Goal: Navigation & Orientation: Find specific page/section

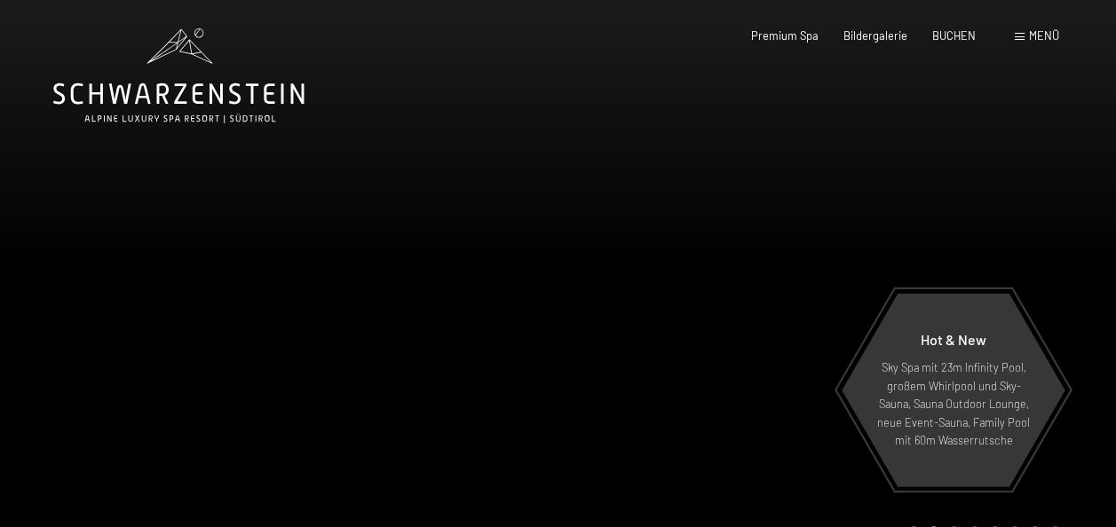
click at [1040, 39] on span "Menü" at bounding box center [1044, 35] width 30 height 14
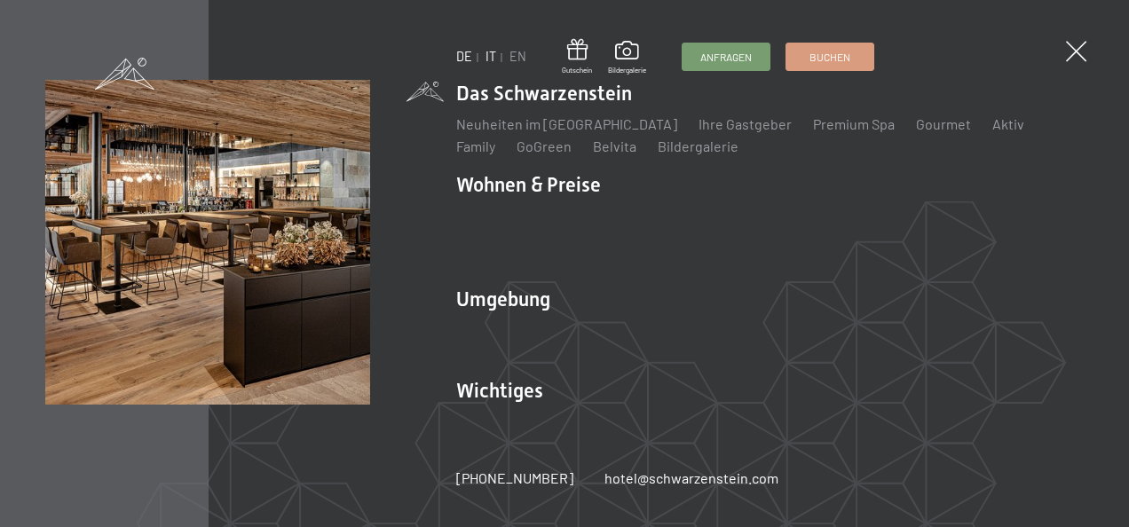
click at [492, 57] on link "IT" at bounding box center [490, 56] width 11 height 15
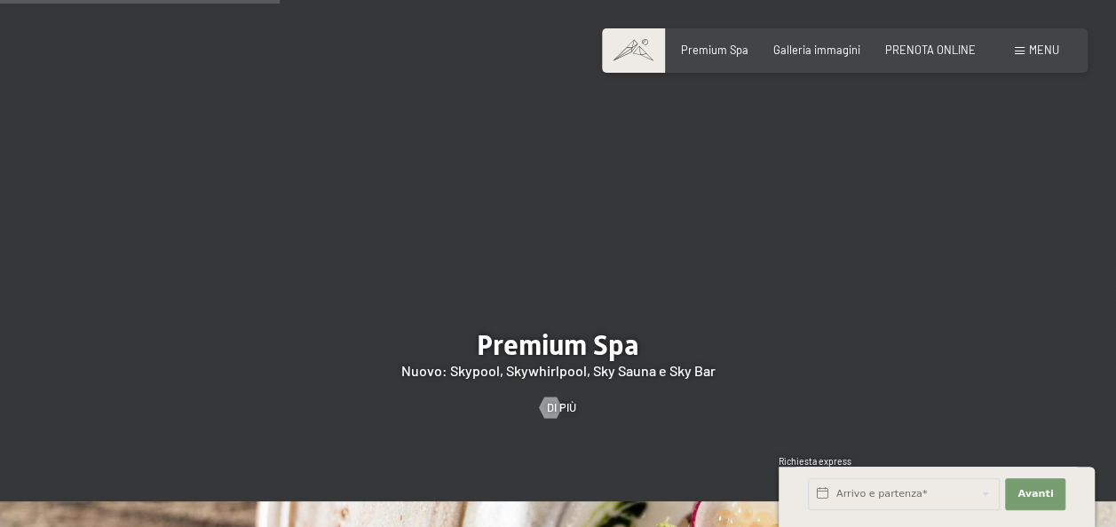
scroll to position [1846, 0]
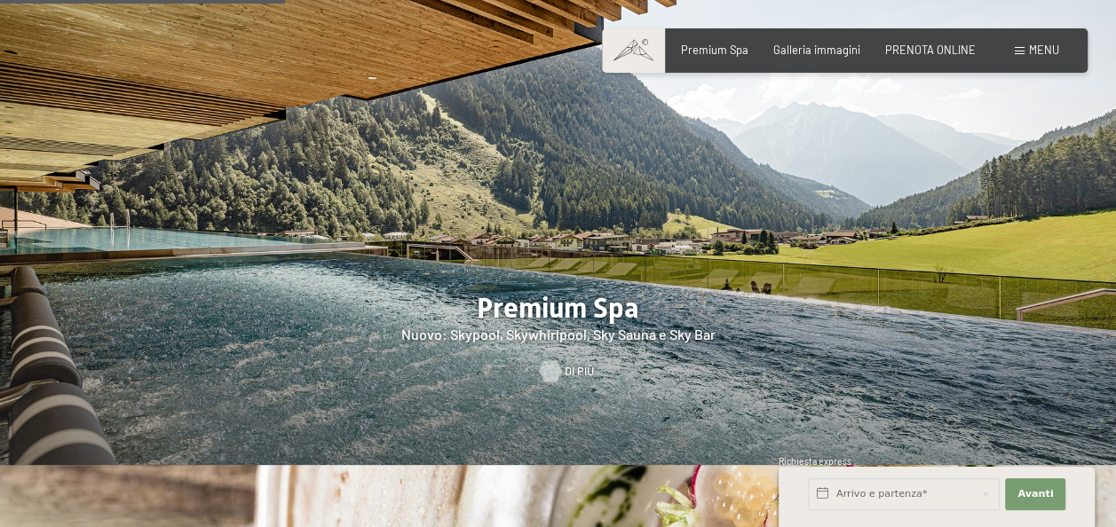
click at [557, 361] on div at bounding box center [550, 371] width 12 height 21
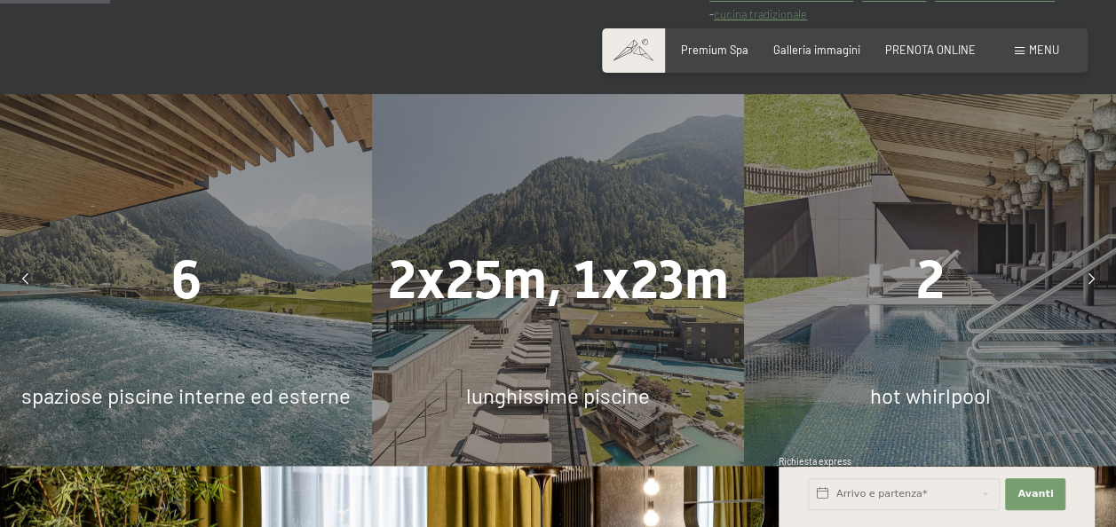
scroll to position [994, 0]
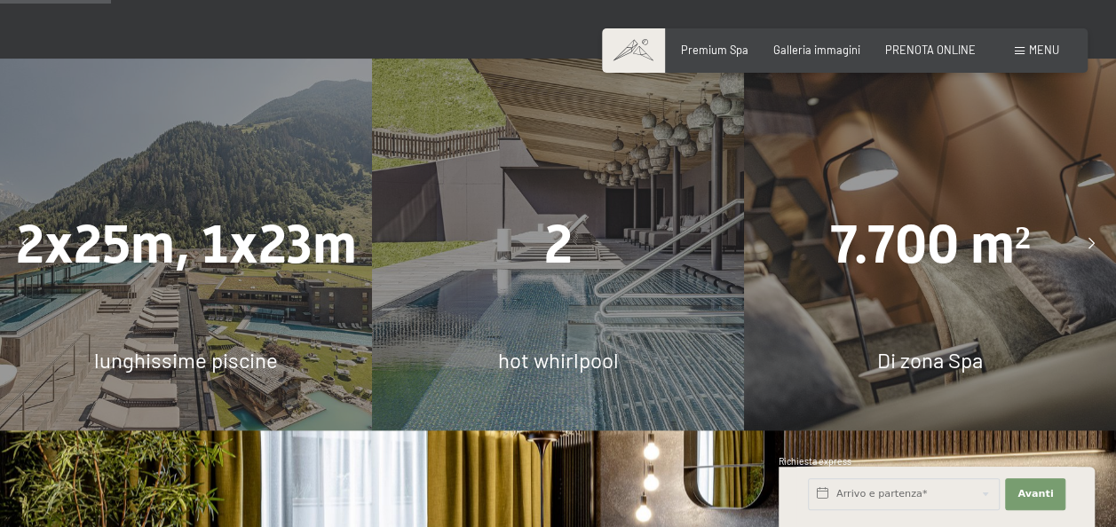
click at [1090, 233] on div at bounding box center [1091, 244] width 36 height 36
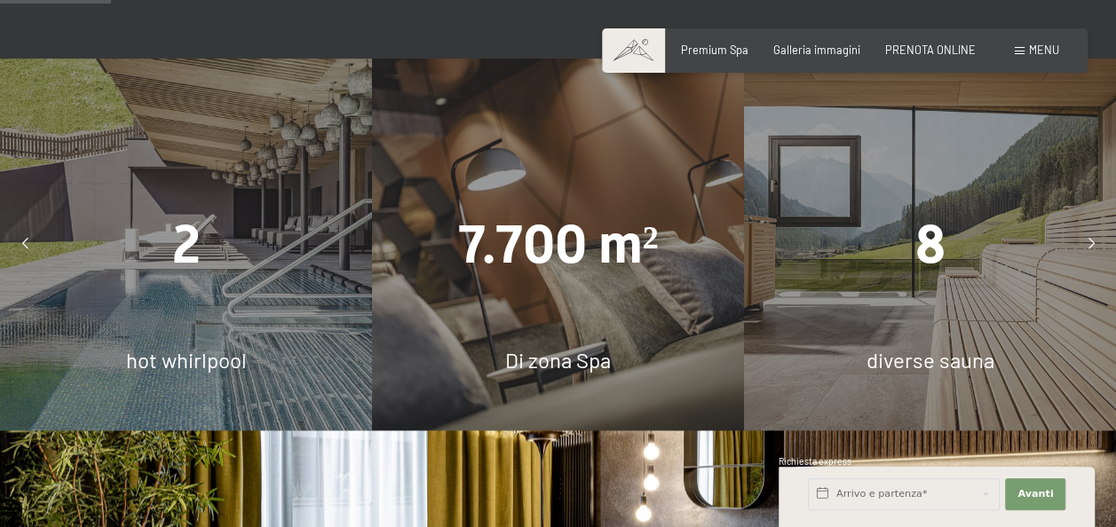
click at [1090, 233] on div at bounding box center [1091, 244] width 36 height 36
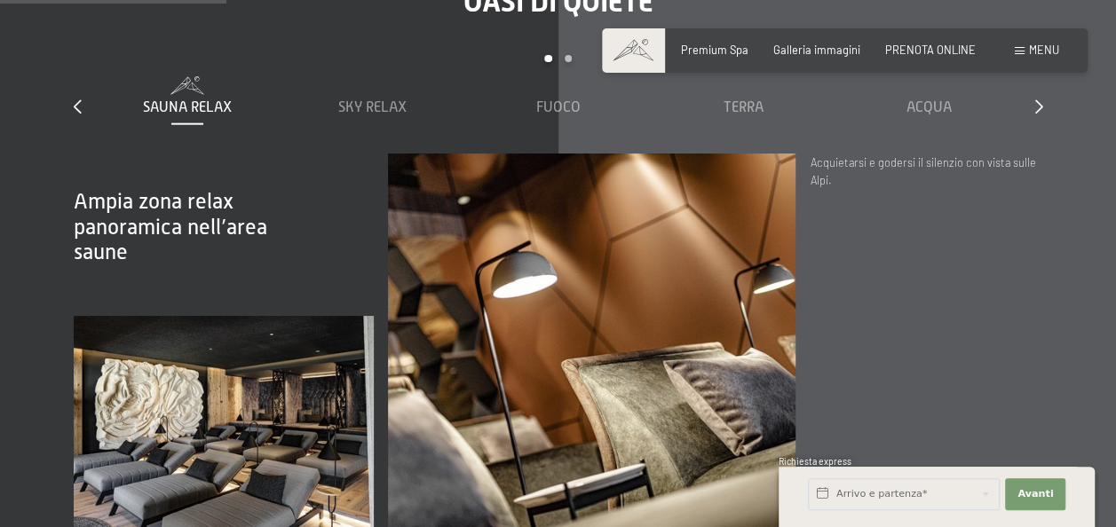
scroll to position [2024, 0]
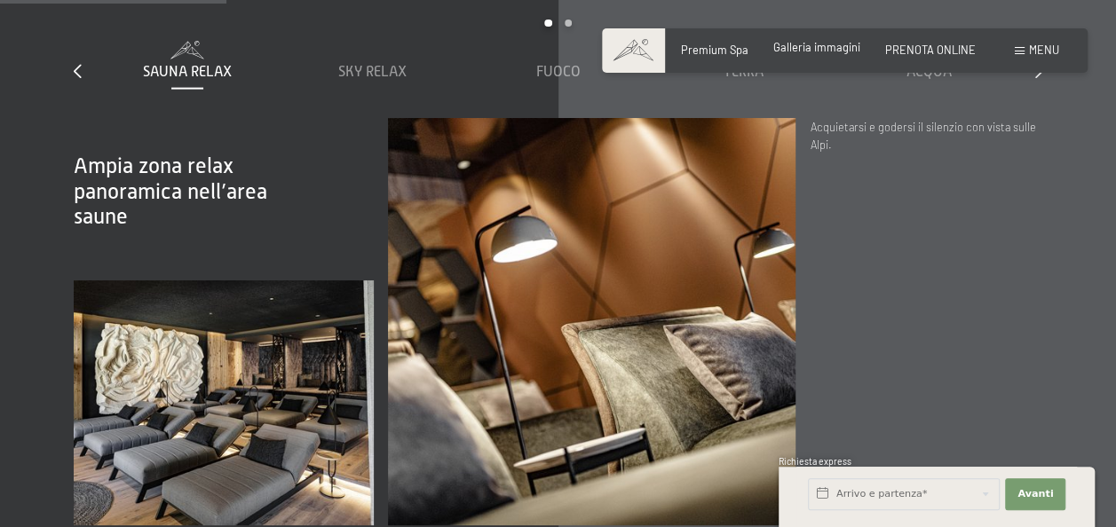
click at [825, 51] on span "Galleria immagini" at bounding box center [816, 47] width 87 height 14
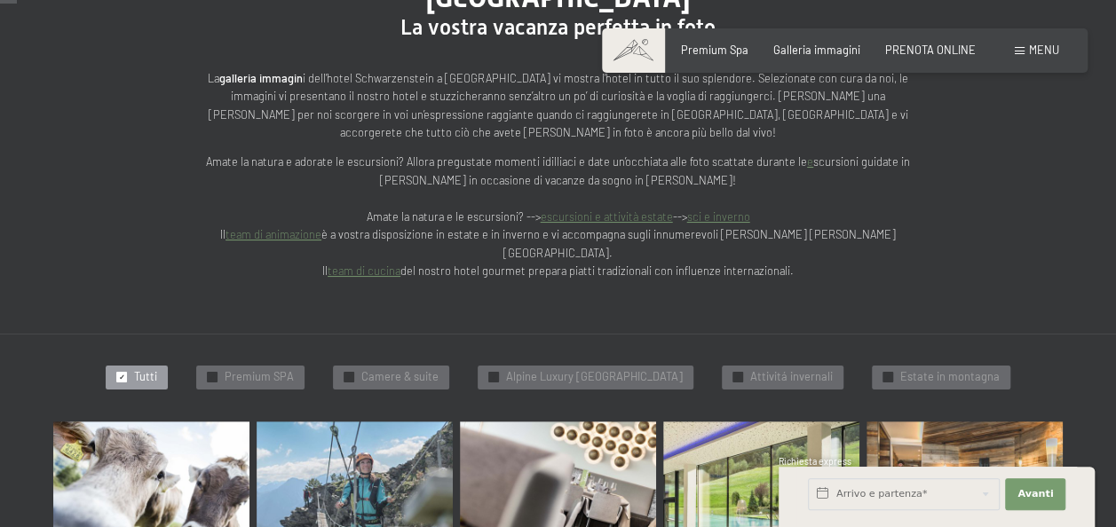
scroll to position [213, 0]
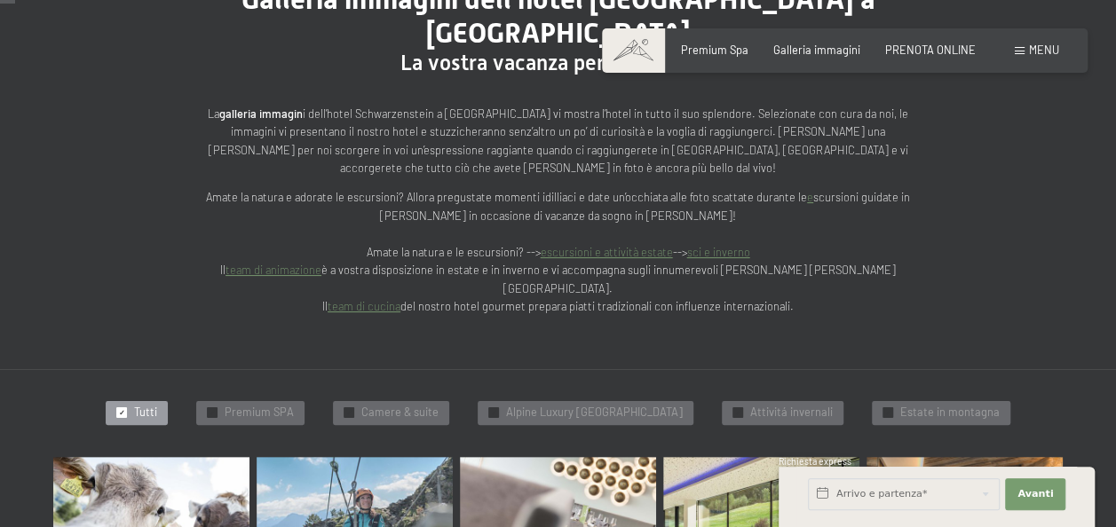
click at [317, 263] on link "team di animazione" at bounding box center [273, 270] width 96 height 14
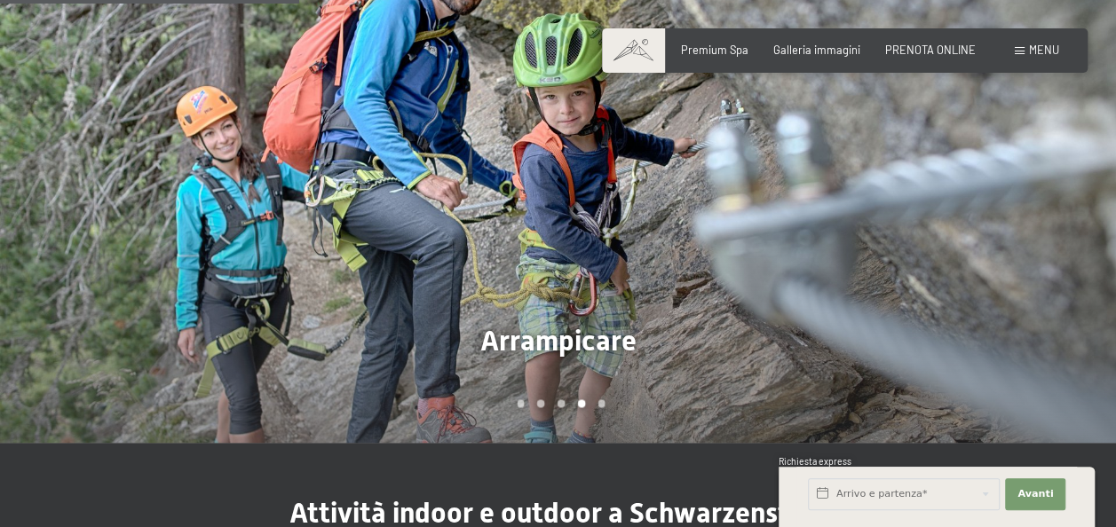
scroll to position [1172, 0]
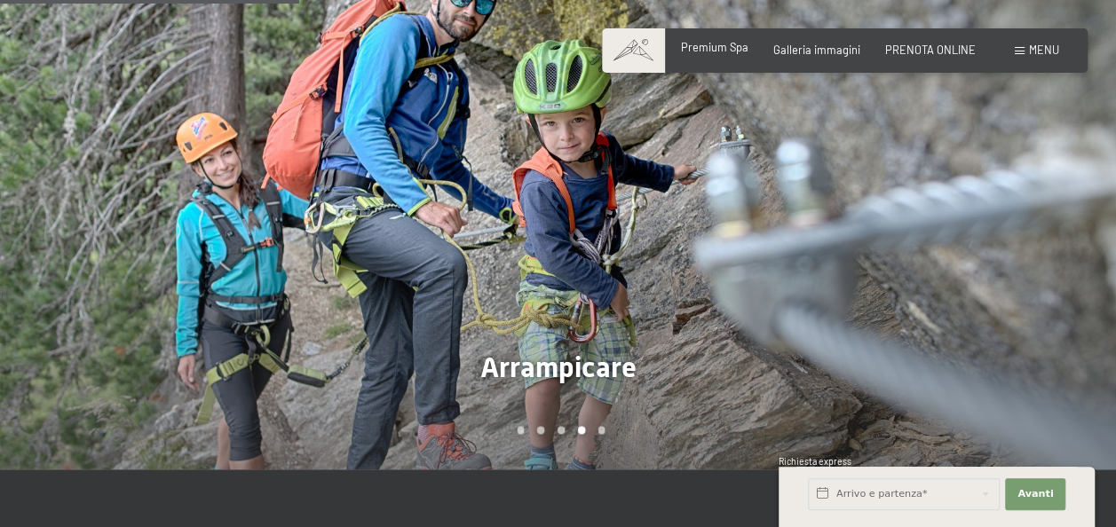
click at [710, 55] on div "Premium Spa" at bounding box center [714, 48] width 67 height 16
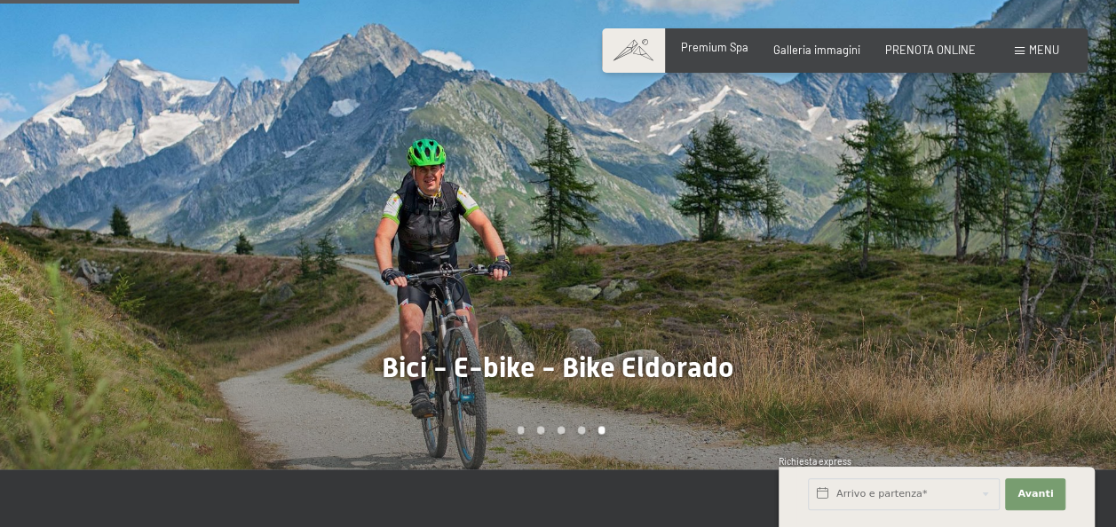
click at [721, 44] on span "Premium Spa" at bounding box center [714, 47] width 67 height 14
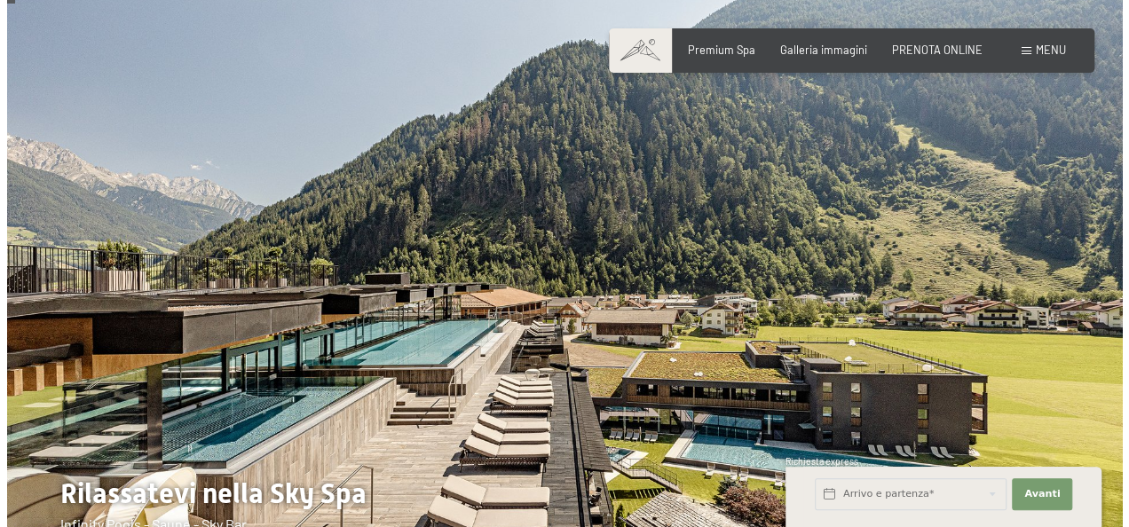
scroll to position [71, 0]
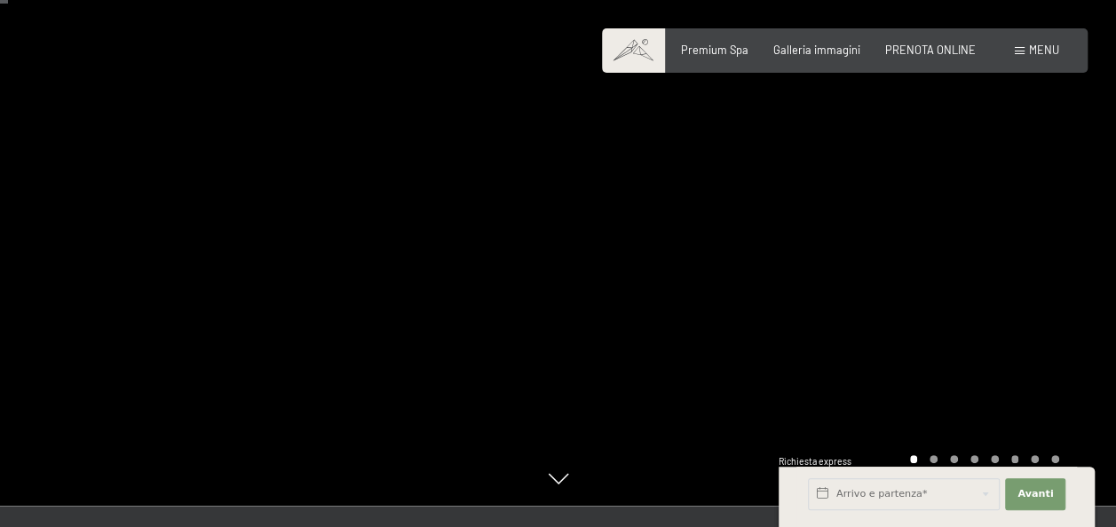
click at [1042, 56] on span "Menu" at bounding box center [1044, 50] width 30 height 14
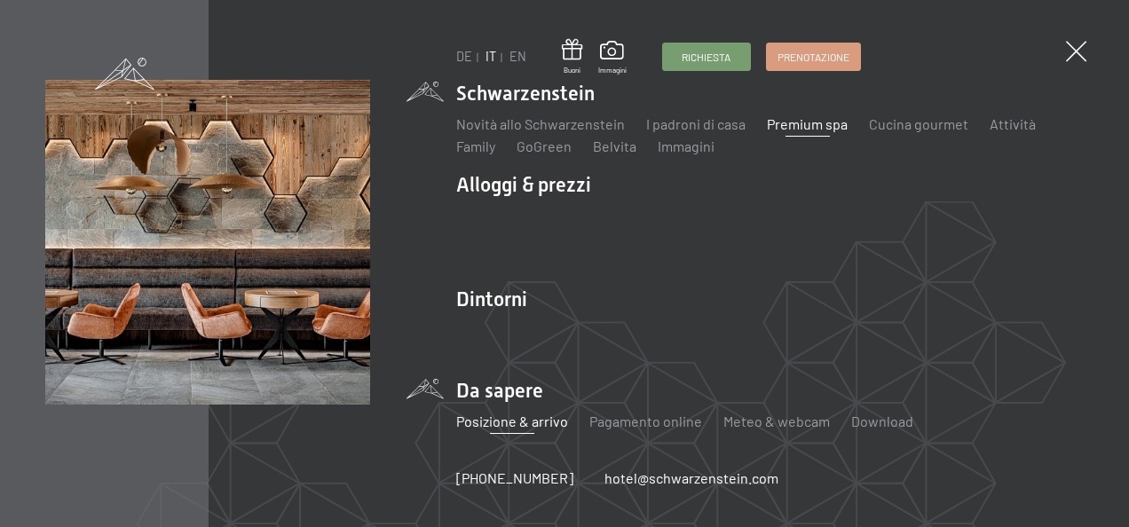
click at [521, 429] on link "Posizione & arrivo" at bounding box center [512, 421] width 112 height 17
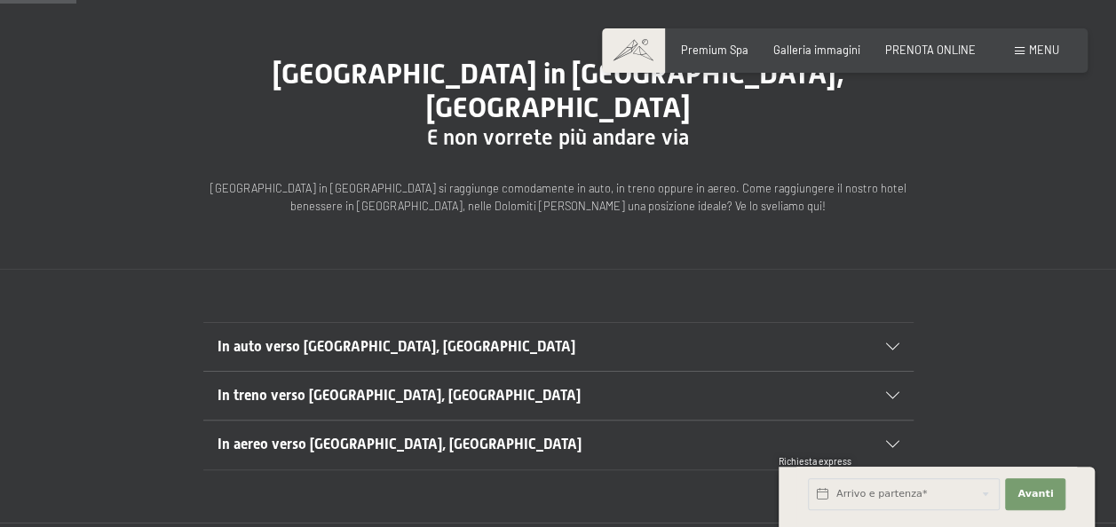
scroll to position [142, 0]
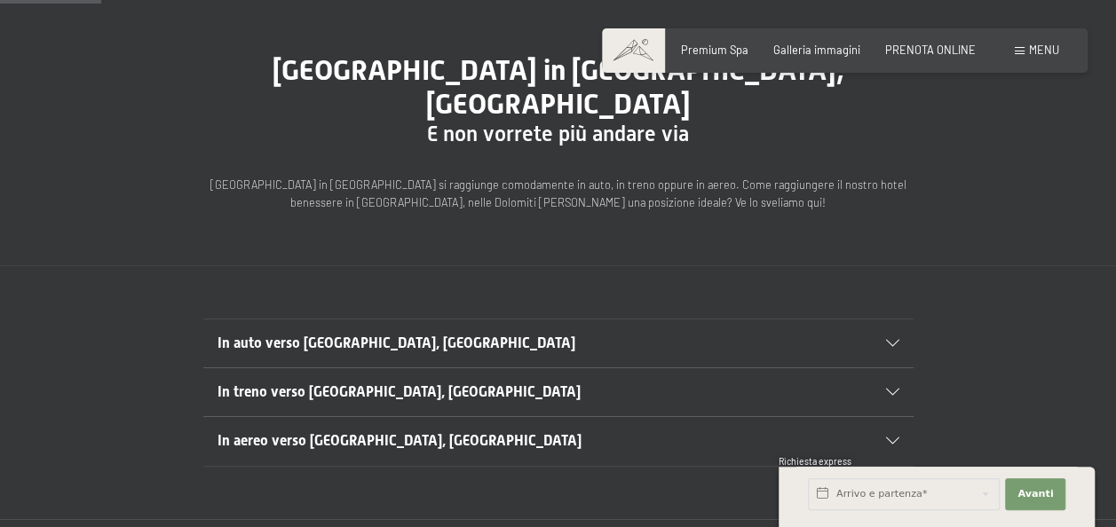
click at [889, 368] on div "In treno verso [GEOGRAPHIC_DATA], [GEOGRAPHIC_DATA]" at bounding box center [558, 392] width 682 height 48
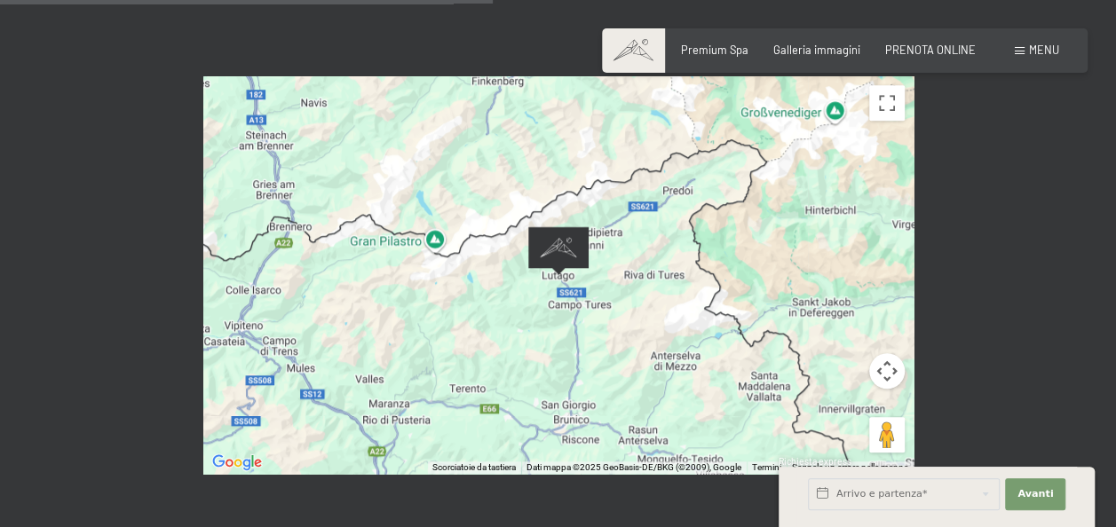
scroll to position [746, 0]
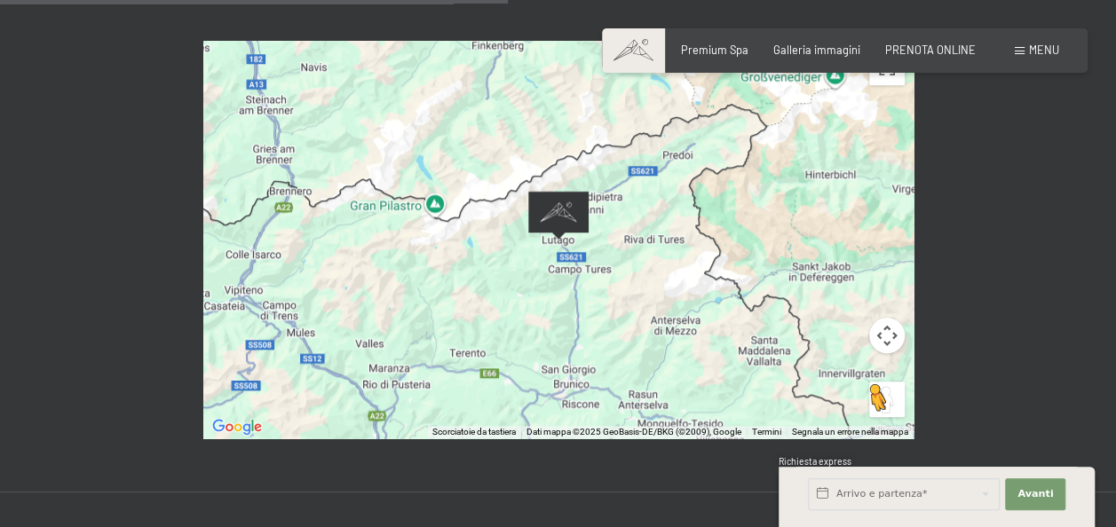
click at [886, 382] on button "Trascina Pegman sulla mappa per aprire Street View" at bounding box center [887, 400] width 36 height 36
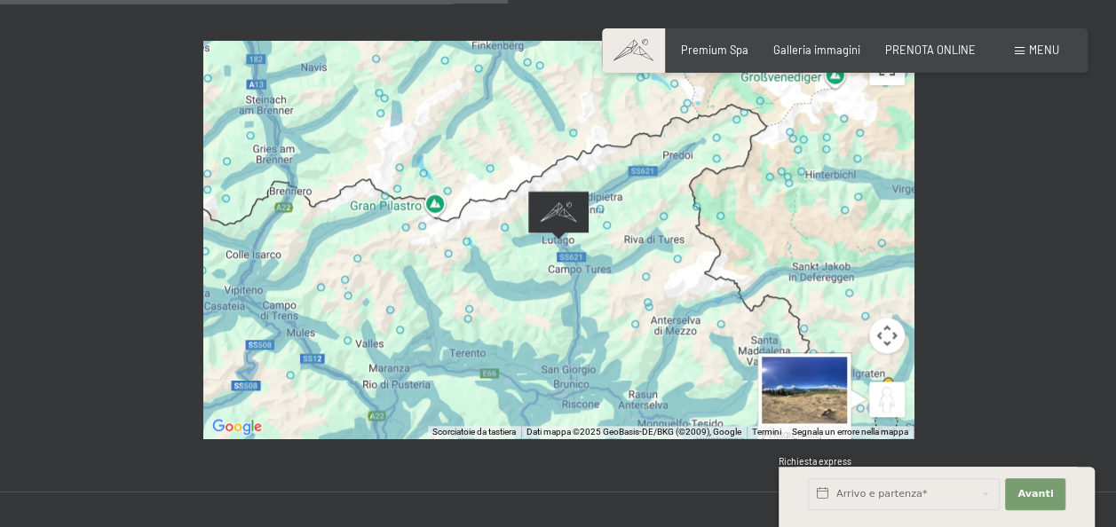
click at [886, 382] on button "Trascina Pegman sulla mappa per aprire Street View" at bounding box center [887, 400] width 36 height 36
